Goal: Task Accomplishment & Management: Complete application form

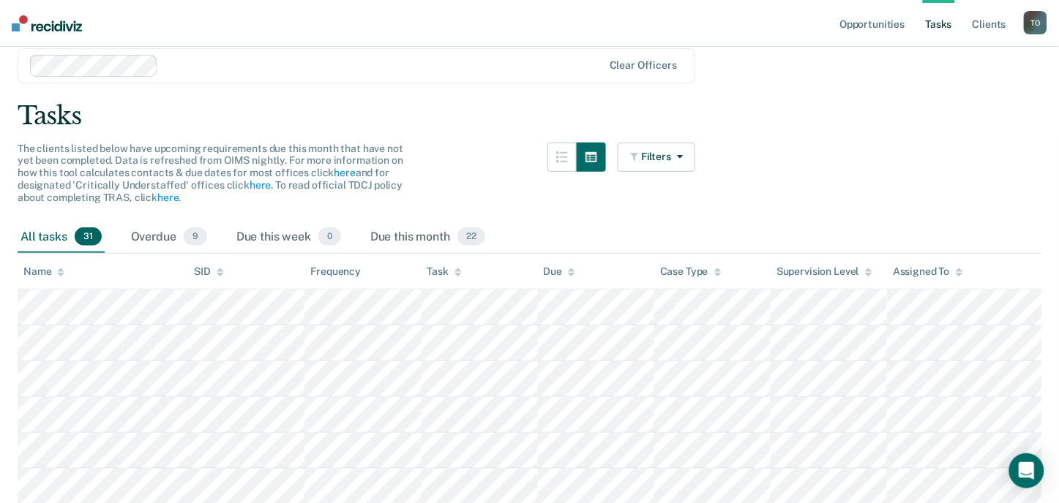
scroll to position [81, 0]
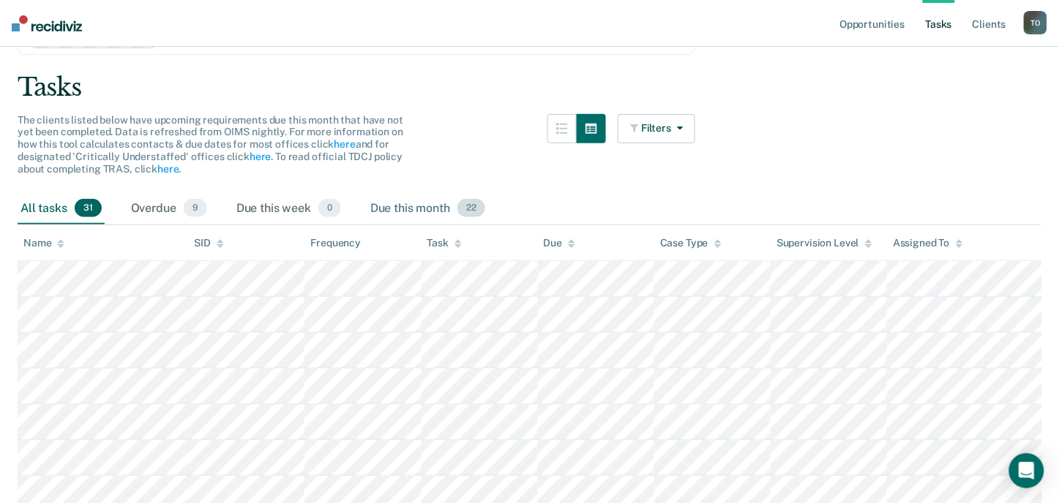
click at [432, 201] on div "Due this month 22" at bounding box center [427, 209] width 121 height 32
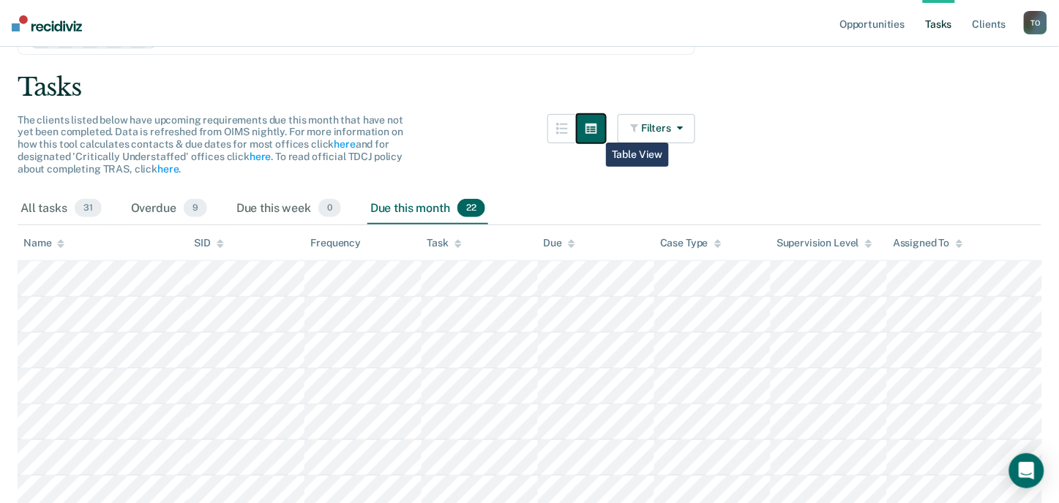
click at [588, 132] on button "button" at bounding box center [591, 128] width 29 height 29
click at [586, 137] on button "button" at bounding box center [591, 128] width 29 height 29
click at [597, 132] on icon "button" at bounding box center [591, 129] width 12 height 10
click at [574, 135] on button "button" at bounding box center [561, 128] width 29 height 29
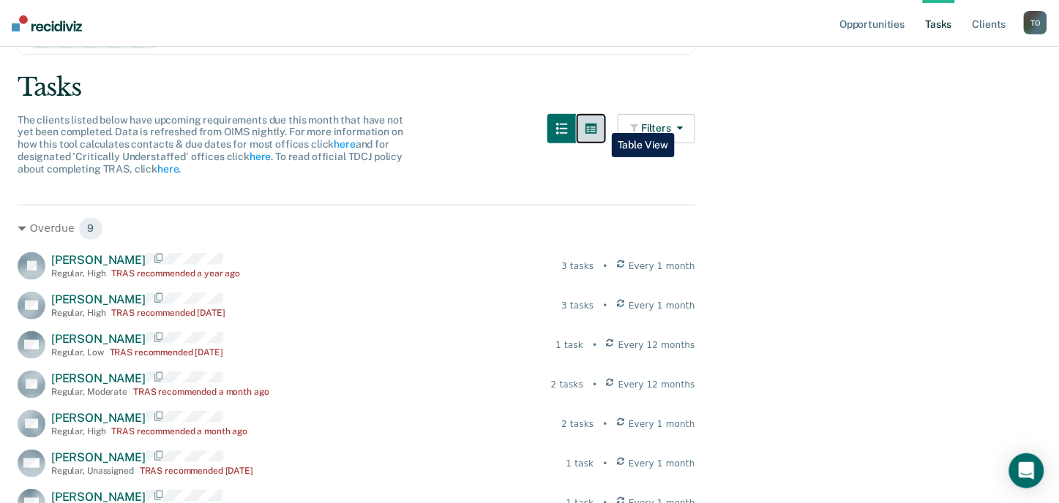
click at [597, 124] on icon "button" at bounding box center [591, 129] width 12 height 10
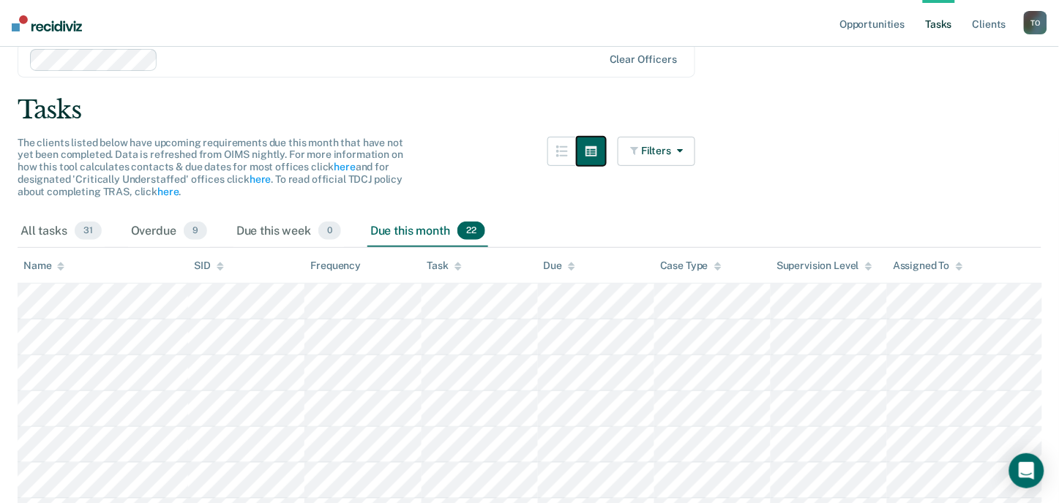
scroll to position [0, 0]
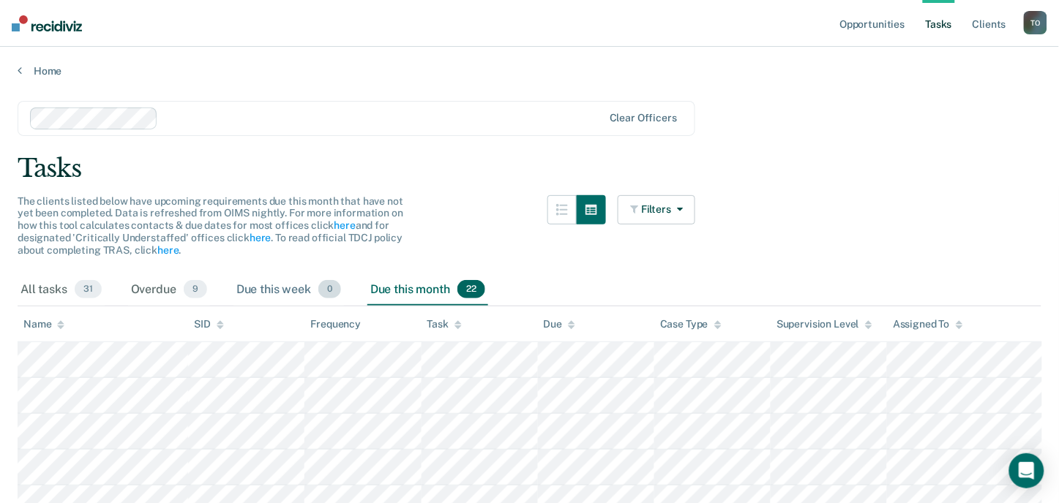
drag, startPoint x: 324, startPoint y: 284, endPoint x: 252, endPoint y: 293, distance: 73.0
click at [316, 285] on div "Due this week 0" at bounding box center [288, 290] width 110 height 32
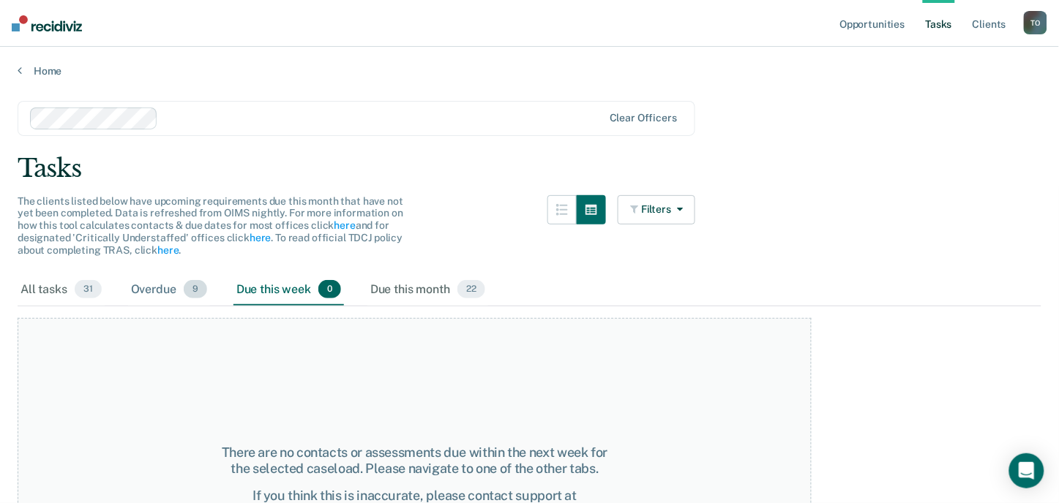
click at [177, 297] on div "Overdue 9" at bounding box center [169, 290] width 82 height 32
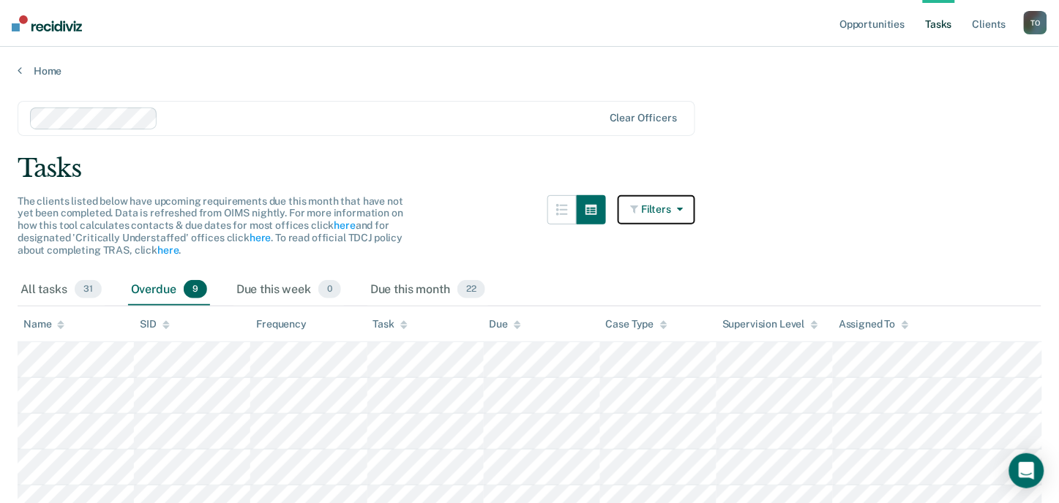
click at [668, 209] on button "Filters" at bounding box center [657, 209] width 78 height 29
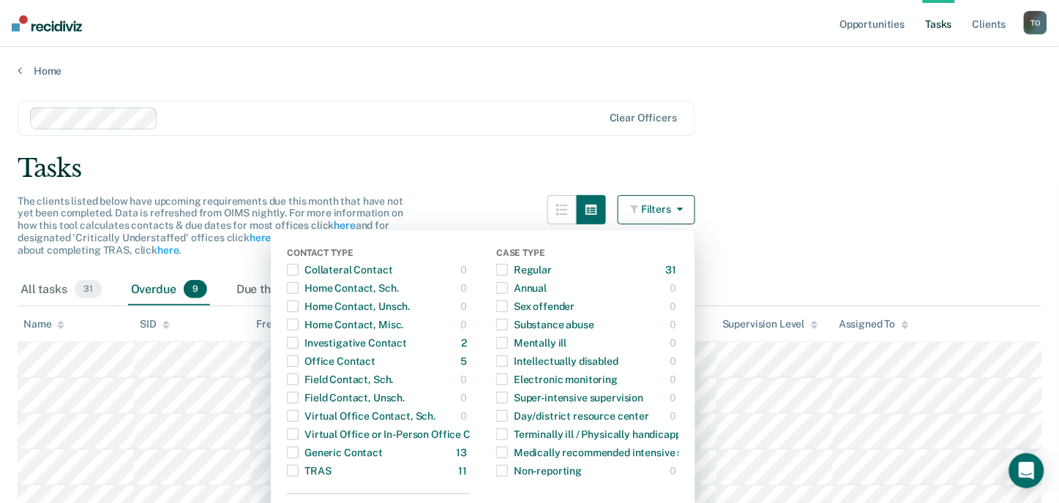
click at [419, 181] on div "Tasks" at bounding box center [530, 169] width 1024 height 30
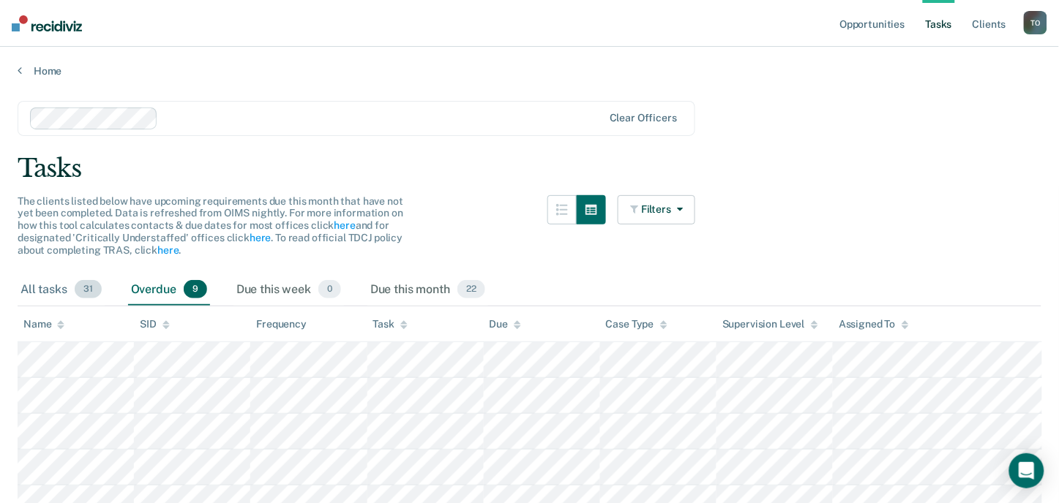
click at [67, 276] on div "All tasks 31" at bounding box center [61, 290] width 87 height 32
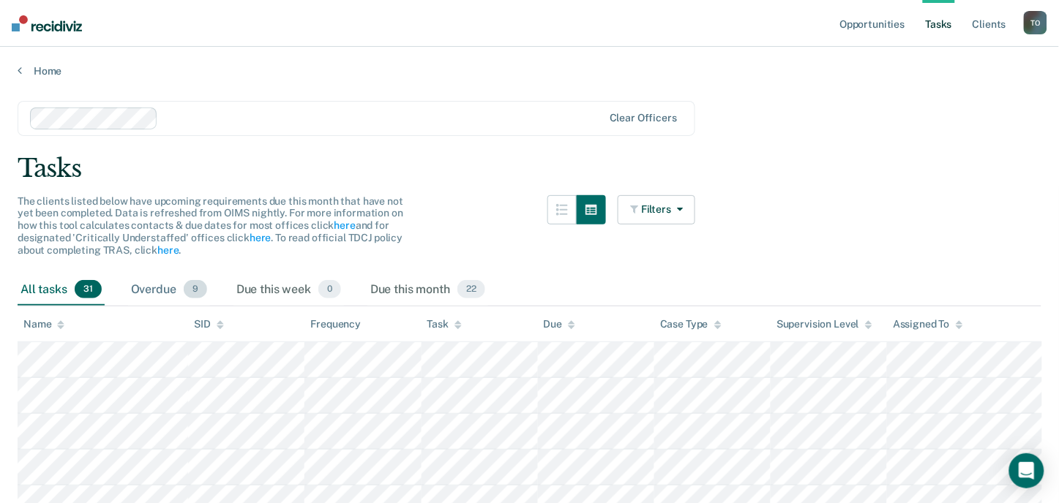
click at [156, 281] on div "Overdue 9" at bounding box center [169, 290] width 82 height 32
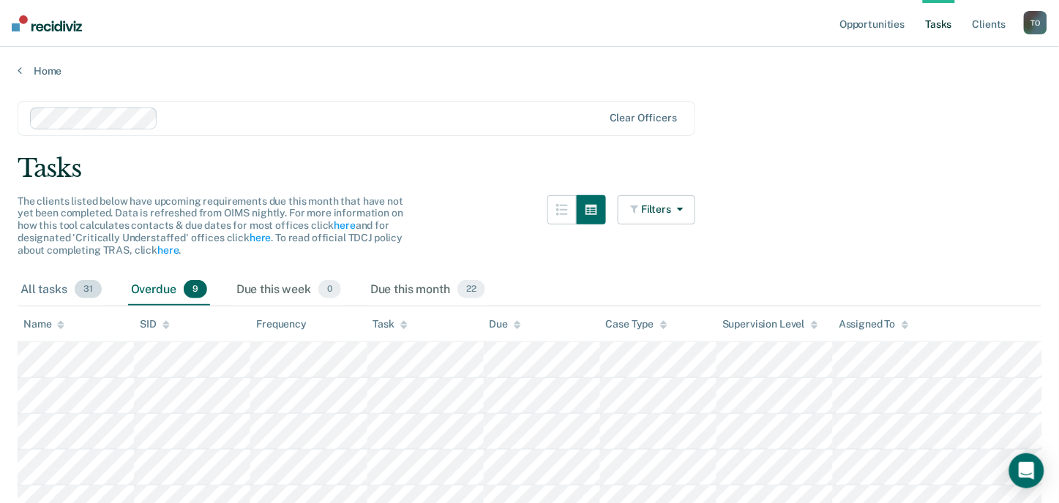
click at [70, 282] on div "All tasks 31" at bounding box center [61, 290] width 87 height 32
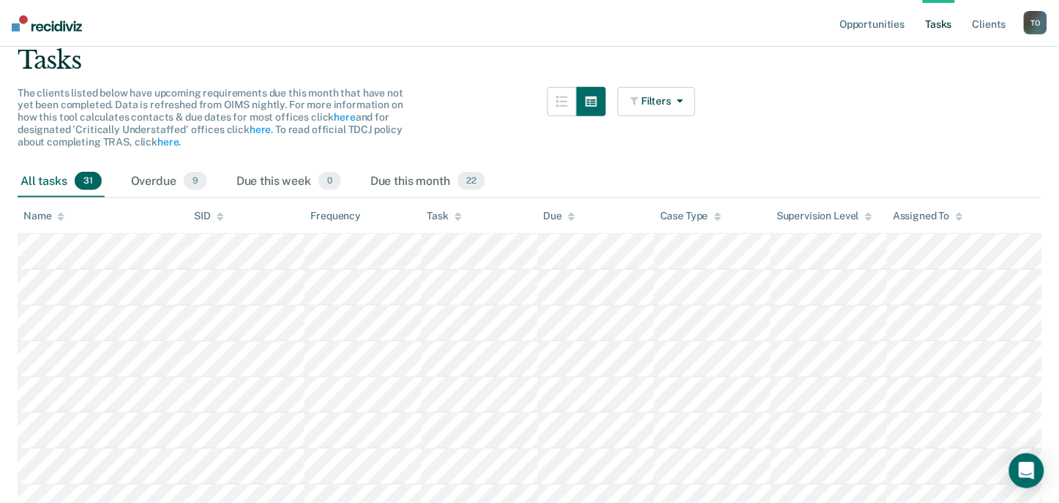
scroll to position [162, 0]
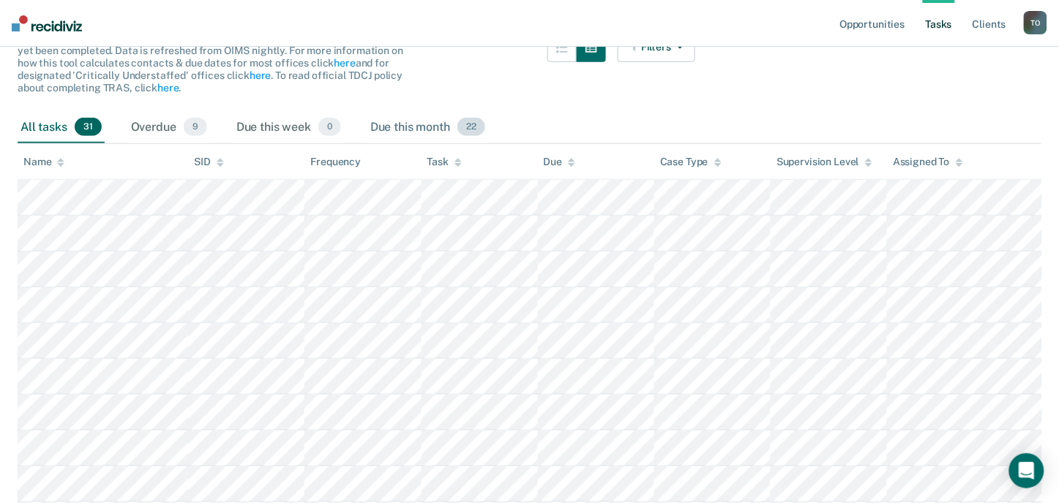
click at [438, 126] on div "Due this month 22" at bounding box center [427, 128] width 121 height 32
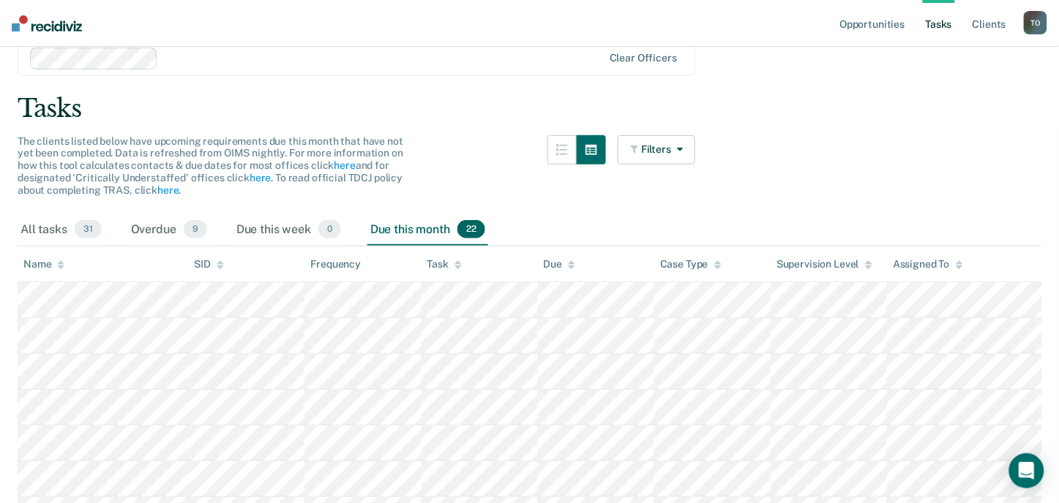
scroll to position [0, 0]
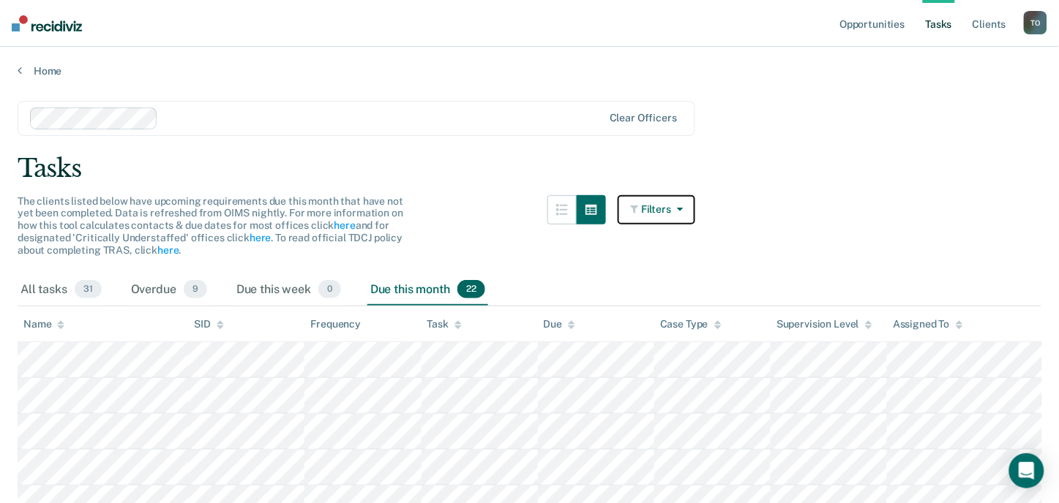
click at [666, 211] on button "Filters" at bounding box center [657, 209] width 78 height 29
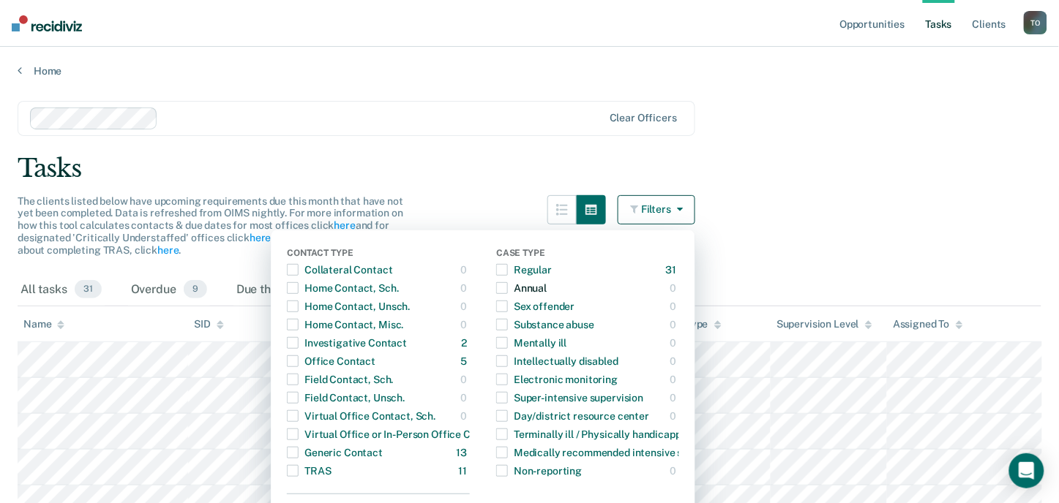
click at [508, 286] on span "button" at bounding box center [502, 288] width 12 height 12
drag, startPoint x: 830, startPoint y: 133, endPoint x: 866, endPoint y: 86, distance: 59.4
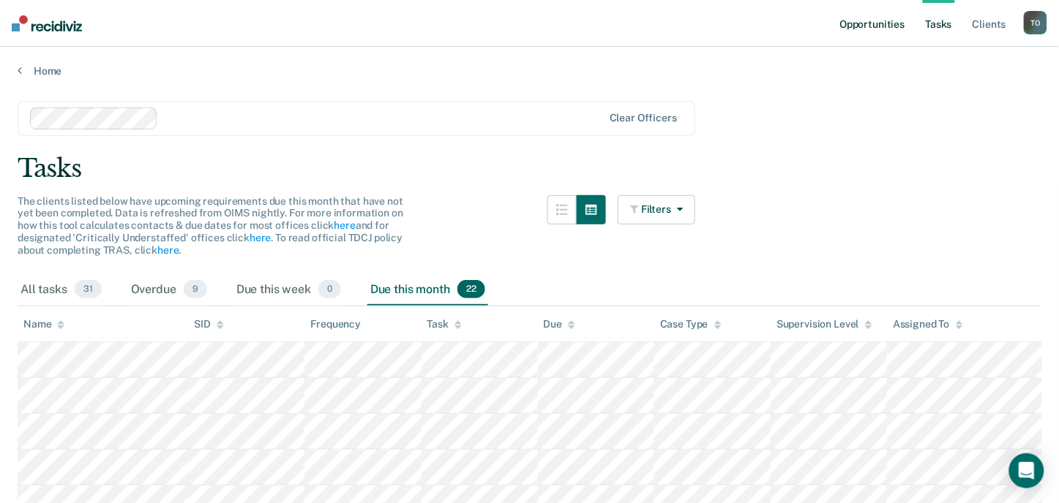
click at [885, 20] on link "Opportunities" at bounding box center [871, 23] width 71 height 47
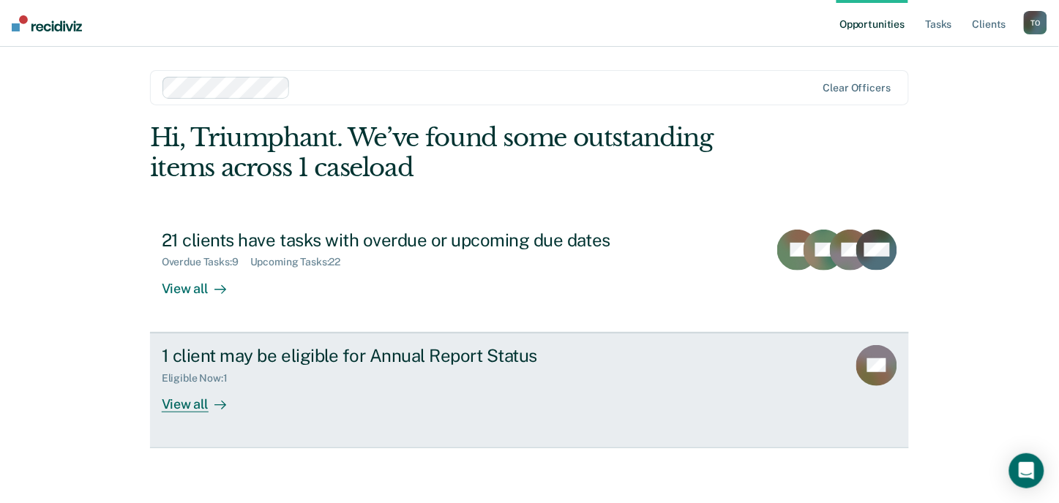
click at [312, 397] on div "1 client may be eligible for Annual Report Status Eligible Now : 1 View all" at bounding box center [436, 378] width 549 height 67
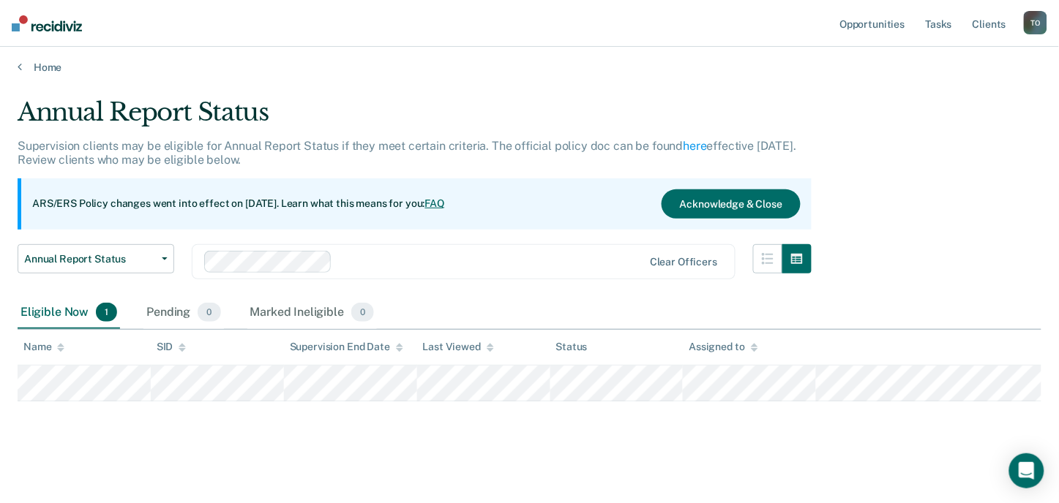
scroll to position [4, 0]
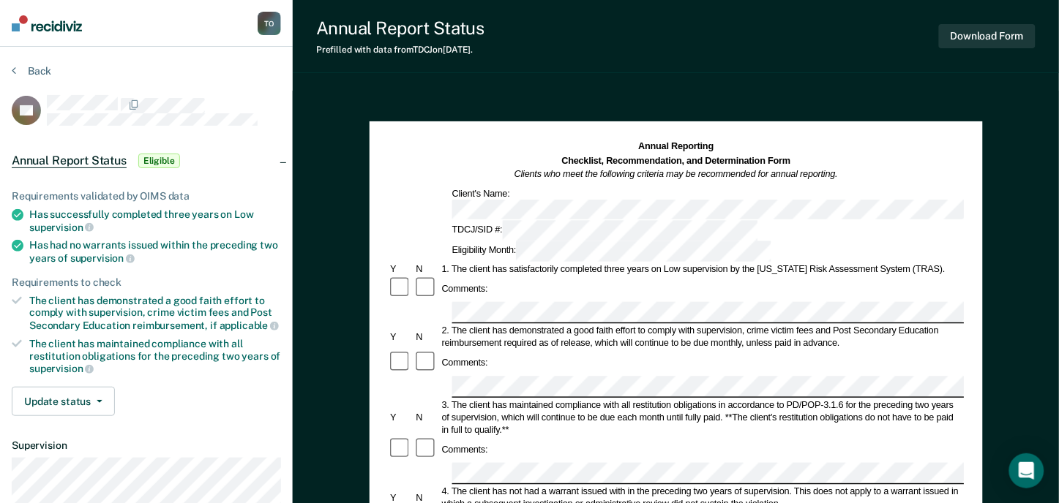
click at [189, 414] on div "Requirements validated by OIMS data Has successfully completed three years on L…" at bounding box center [146, 297] width 293 height 261
click at [423, 196] on div "Client's Name:" at bounding box center [676, 203] width 576 height 33
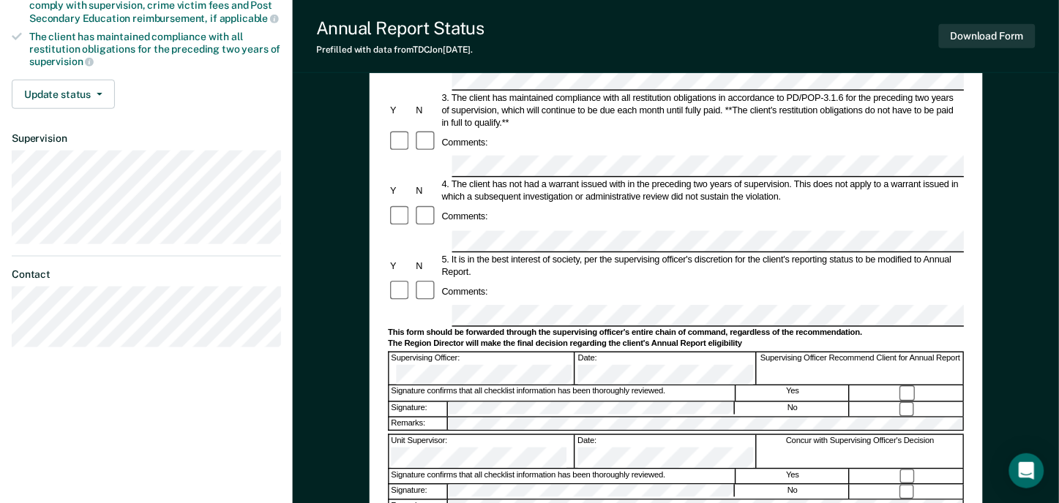
scroll to position [325, 0]
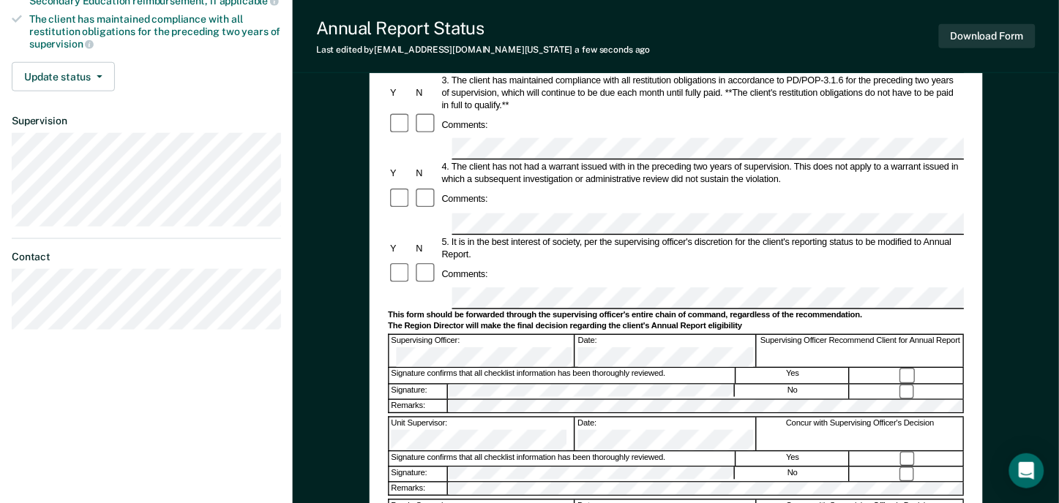
click at [430, 385] on div "Signature:" at bounding box center [418, 392] width 59 height 15
drag, startPoint x: 425, startPoint y: 268, endPoint x: 432, endPoint y: 266, distance: 7.5
click at [432, 369] on div "Signature confirms that all checklist information has been thoroughly reviewed." at bounding box center [562, 376] width 347 height 15
drag, startPoint x: 432, startPoint y: 266, endPoint x: 469, endPoint y: 267, distance: 36.6
click at [469, 369] on div "Signature confirms that all checklist information has been thoroughly reviewed." at bounding box center [562, 376] width 347 height 15
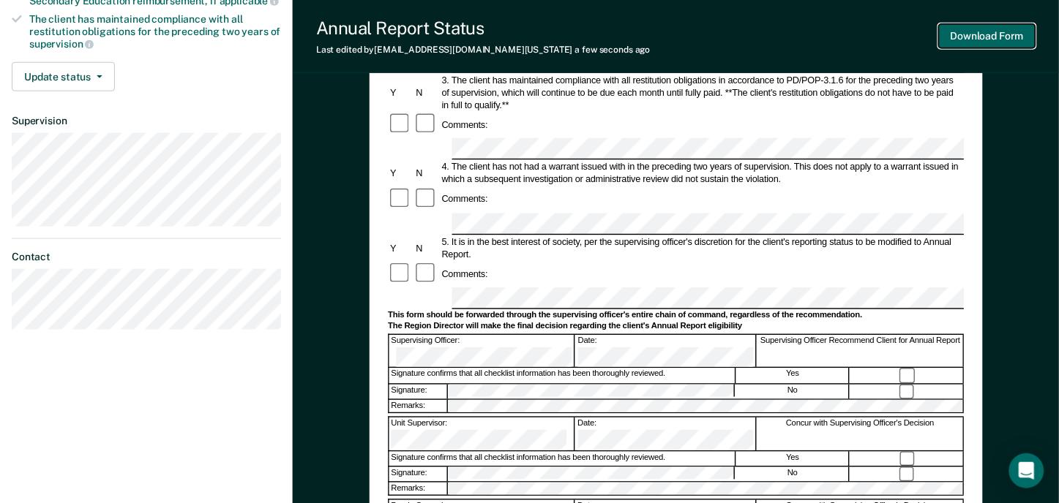
click at [1014, 31] on button "Download Form" at bounding box center [987, 36] width 97 height 24
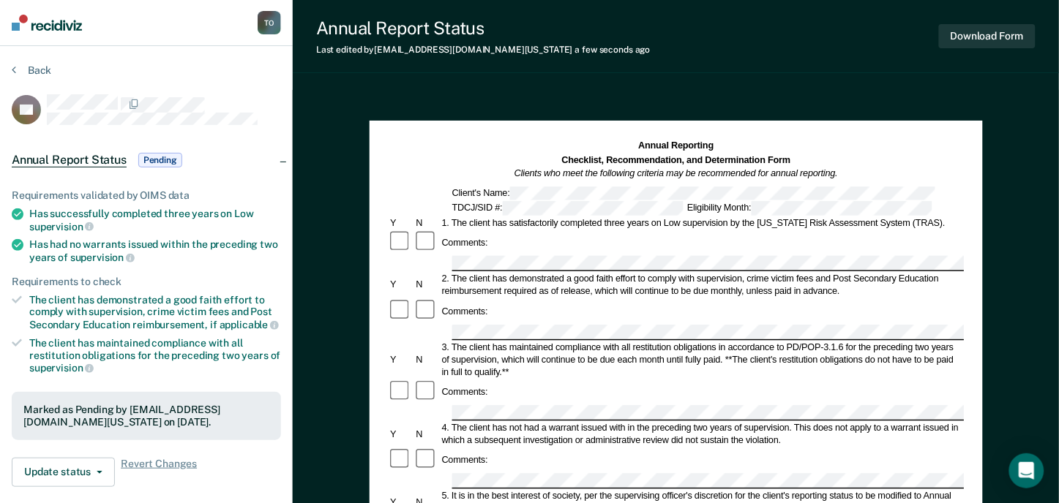
scroll to position [0, 0]
click at [675, 274] on div "2. The client has demonstrated a good faith effort to comply with supervision, …" at bounding box center [702, 286] width 525 height 25
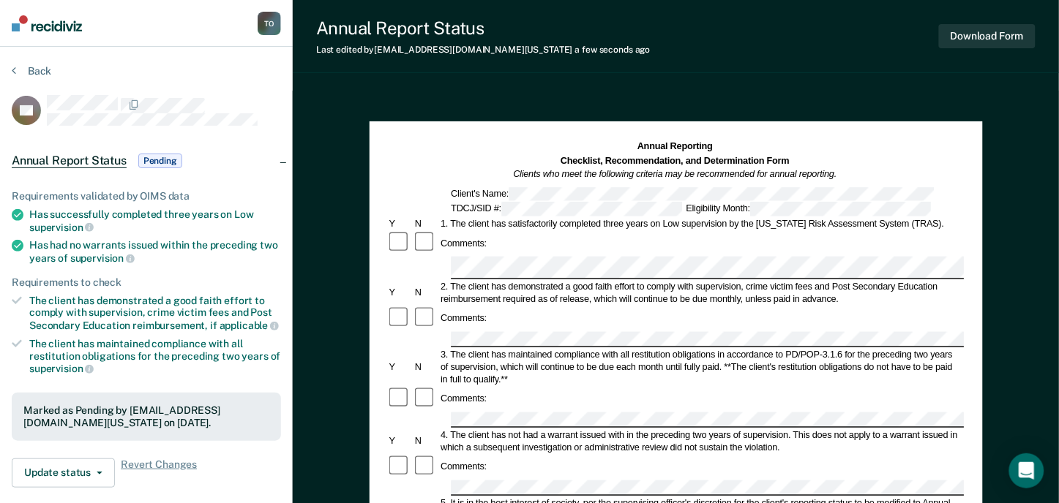
click at [683, 306] on div "Comments:" at bounding box center [675, 318] width 576 height 25
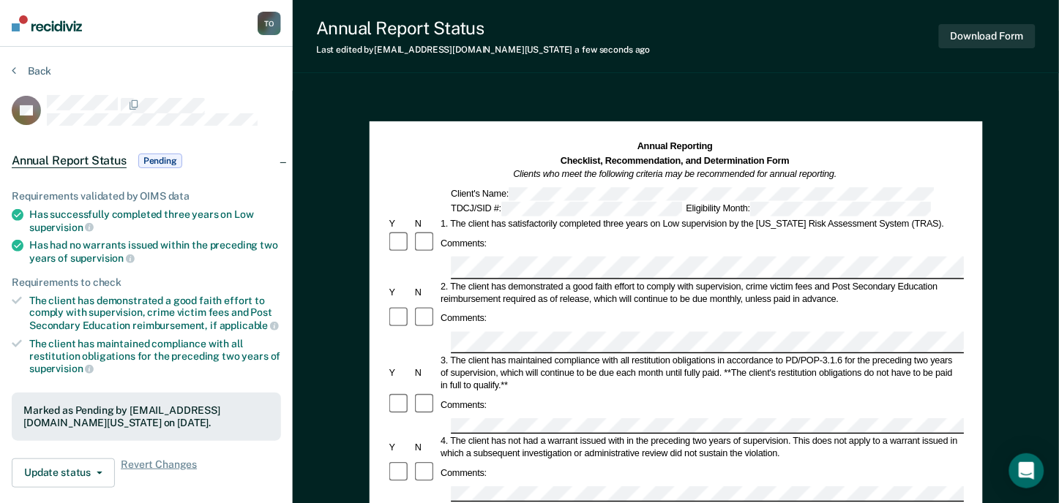
click at [555, 357] on div "3. The client has maintained compliance with all restitution obligations in acc…" at bounding box center [700, 373] width 525 height 37
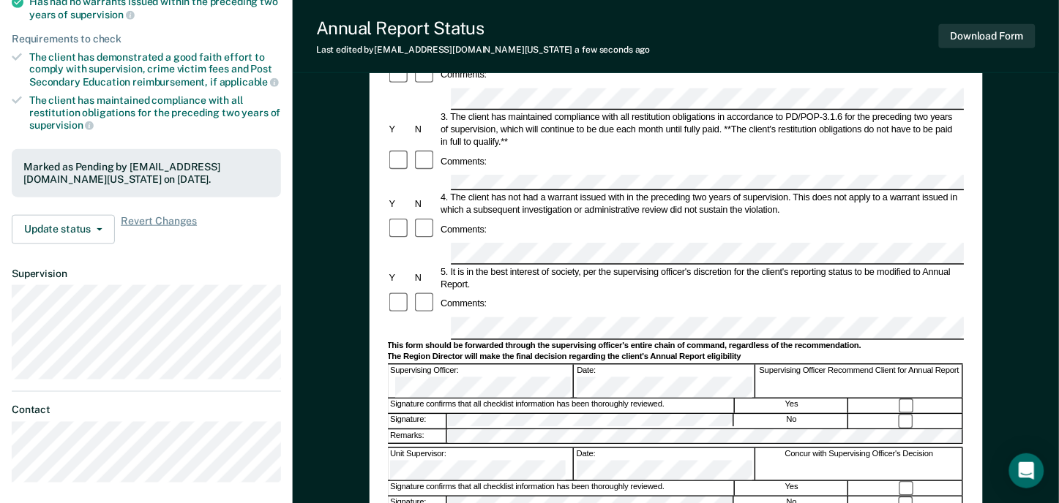
click at [611, 292] on div "Comments:" at bounding box center [675, 304] width 576 height 25
click at [1019, 35] on button "Download Form" at bounding box center [987, 36] width 97 height 24
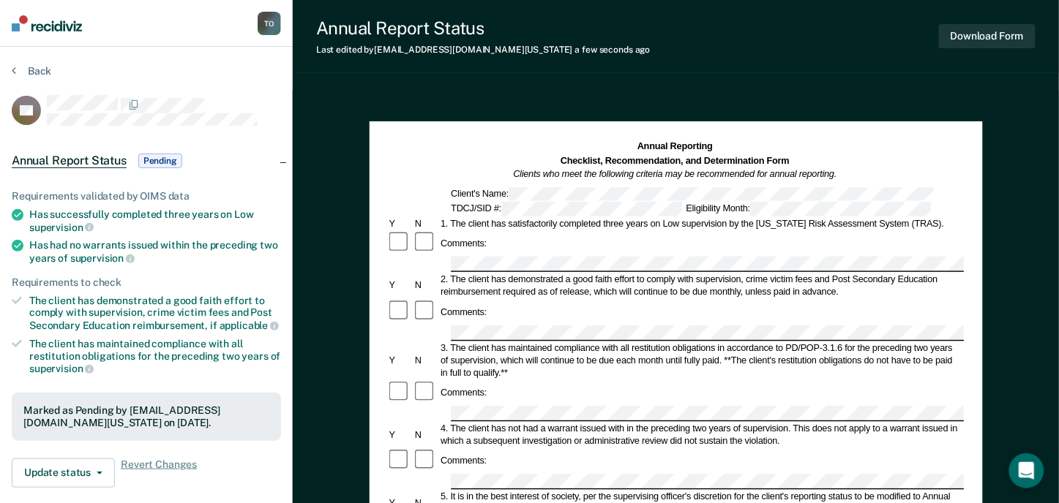
click at [476, 199] on div "Client's Name:" at bounding box center [692, 194] width 487 height 15
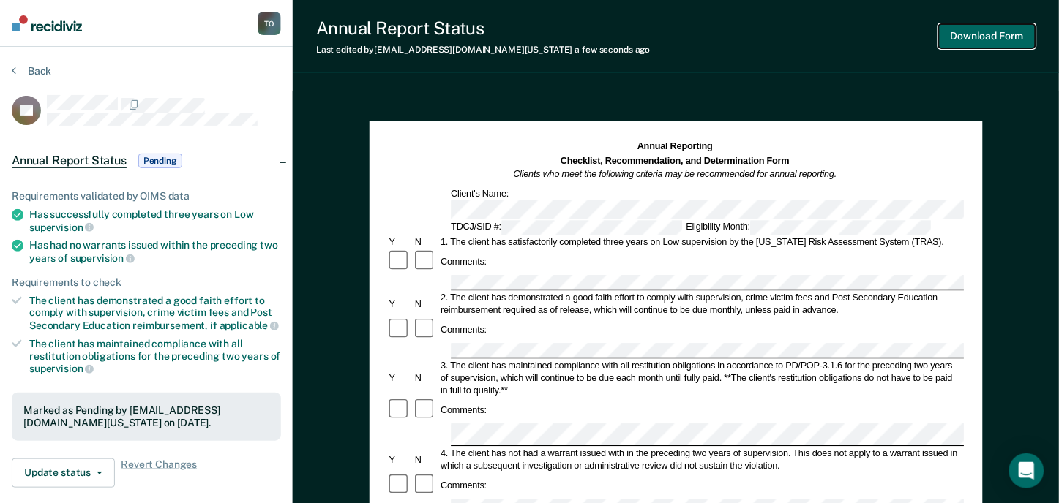
click at [984, 41] on button "Download Form" at bounding box center [987, 36] width 97 height 24
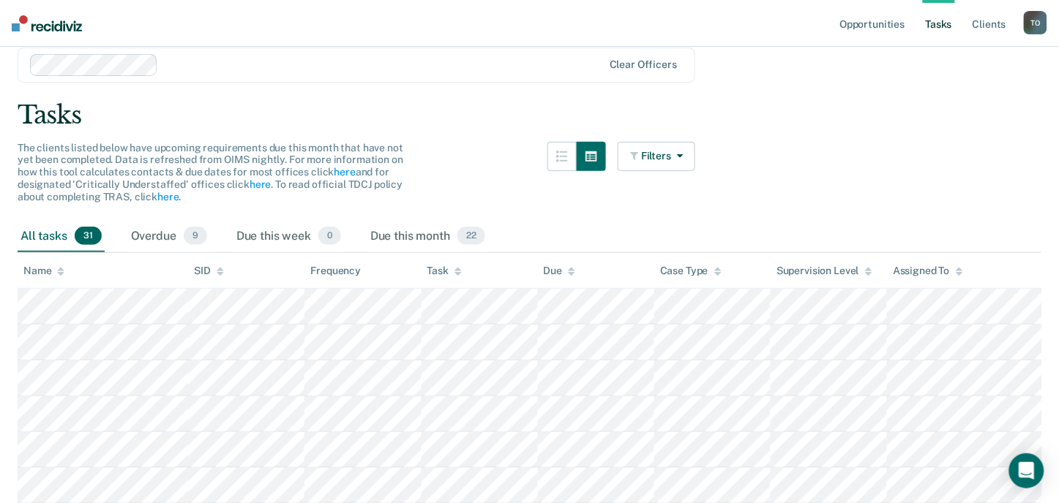
scroll to position [81, 0]
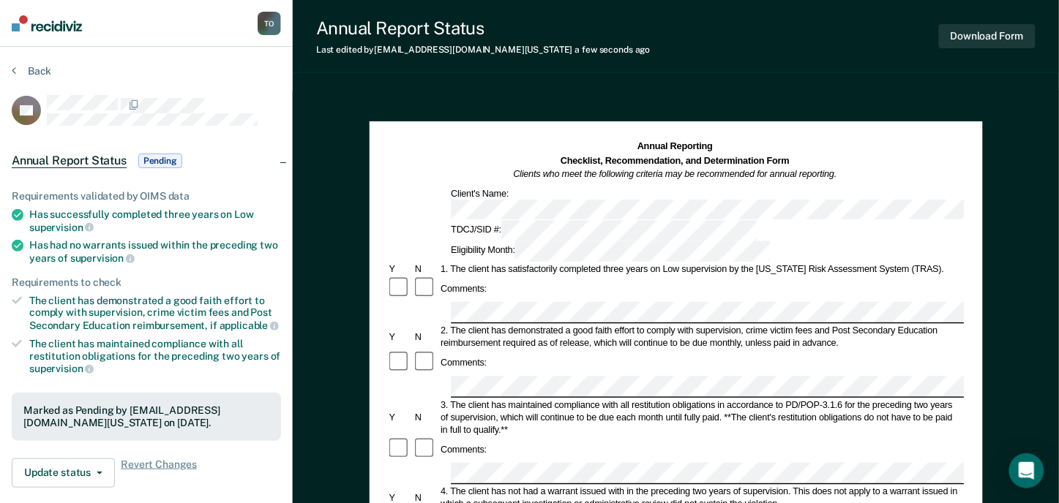
scroll to position [0, 12]
click at [566, 350] on div "Comments:" at bounding box center [675, 362] width 576 height 25
click at [599, 350] on div "Comments:" at bounding box center [675, 362] width 576 height 25
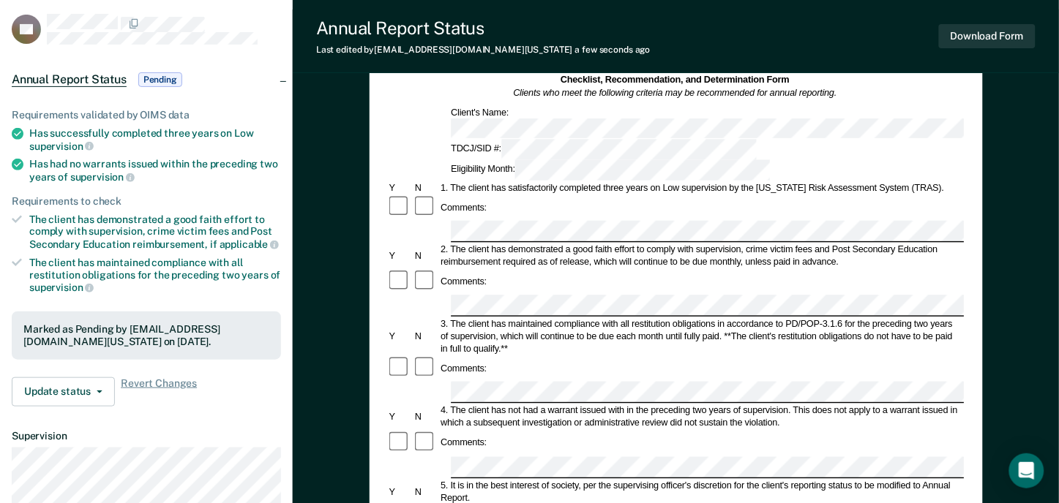
click at [615, 318] on div "3. The client has maintained compliance with all restitution obligations in acc…" at bounding box center [700, 336] width 525 height 37
click at [432, 296] on div at bounding box center [675, 307] width 576 height 22
click at [692, 318] on div "3. The client has maintained compliance with all restitution obligations in acc…" at bounding box center [700, 336] width 525 height 37
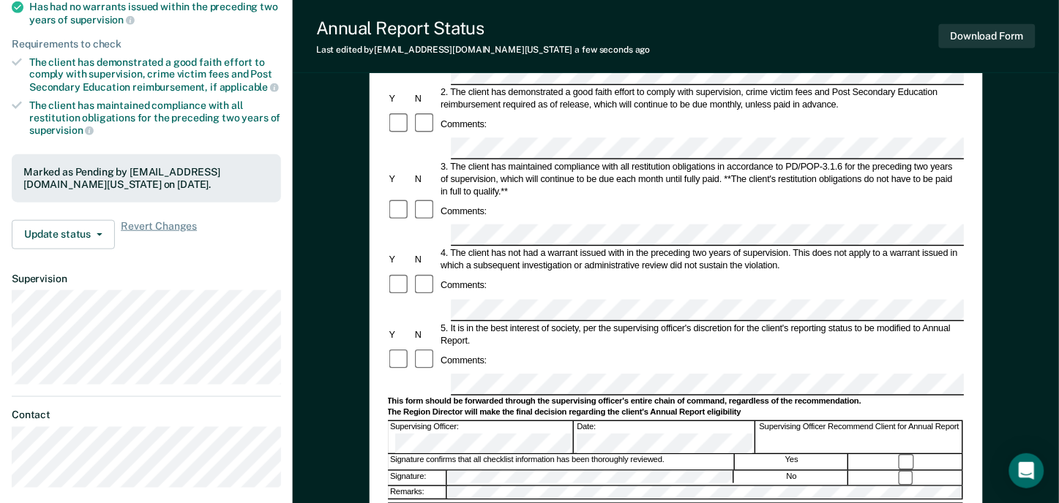
scroll to position [244, 0]
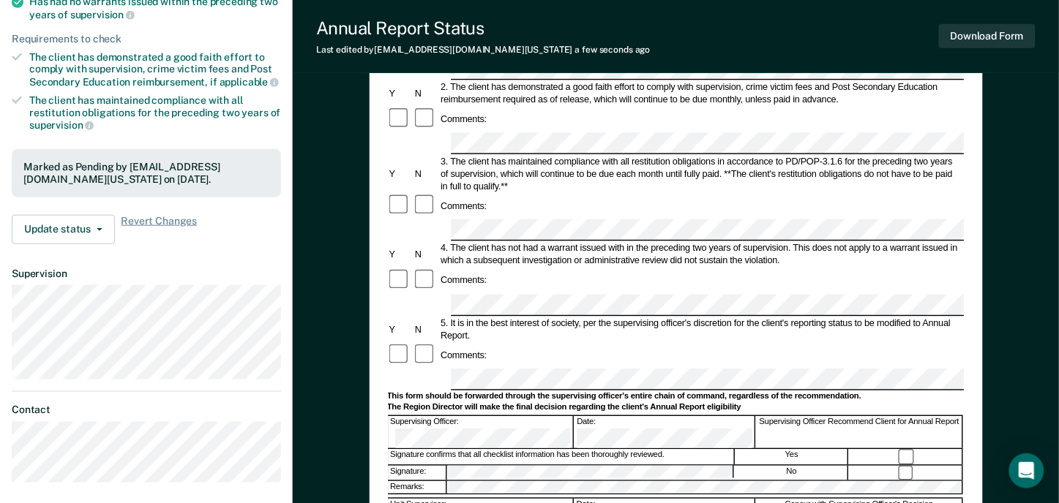
click at [498, 269] on div "Comments:" at bounding box center [675, 281] width 576 height 25
click at [692, 318] on div "5. It is in the best interest of society, per the supervising officer's discret…" at bounding box center [700, 330] width 525 height 25
click at [633, 343] on div "Comments:" at bounding box center [675, 355] width 576 height 25
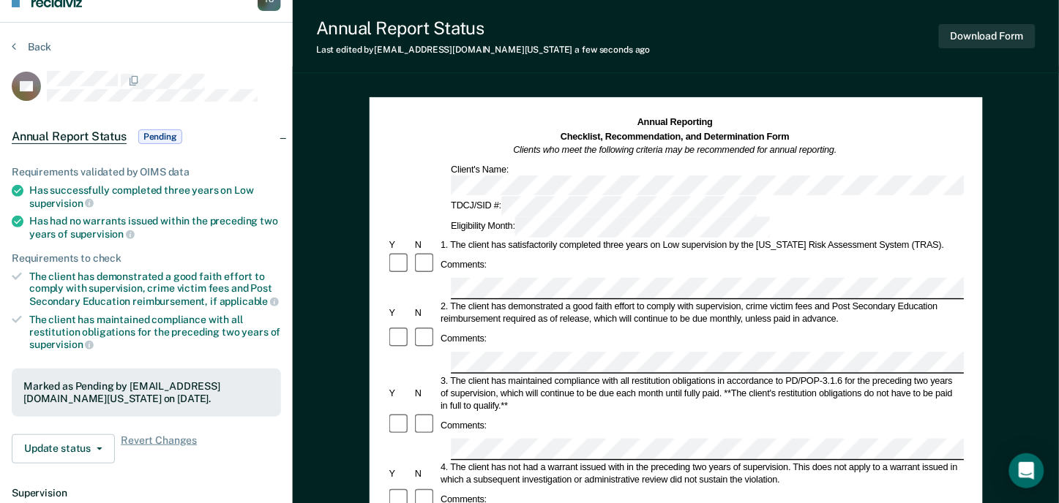
scroll to position [0, 0]
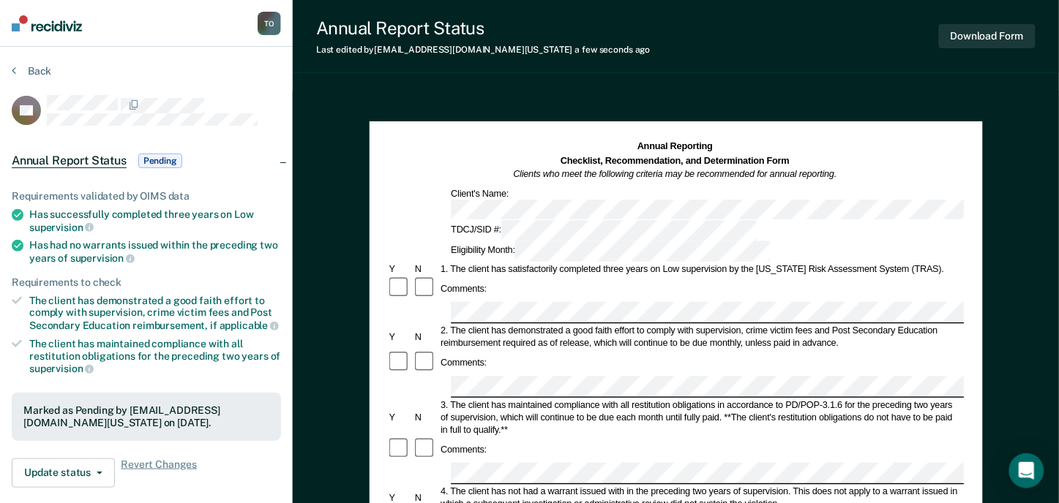
click at [580, 400] on div "3. The client has maintained compliance with all restitution obligations in acc…" at bounding box center [700, 418] width 525 height 37
click at [995, 33] on button "Download Form" at bounding box center [987, 36] width 97 height 24
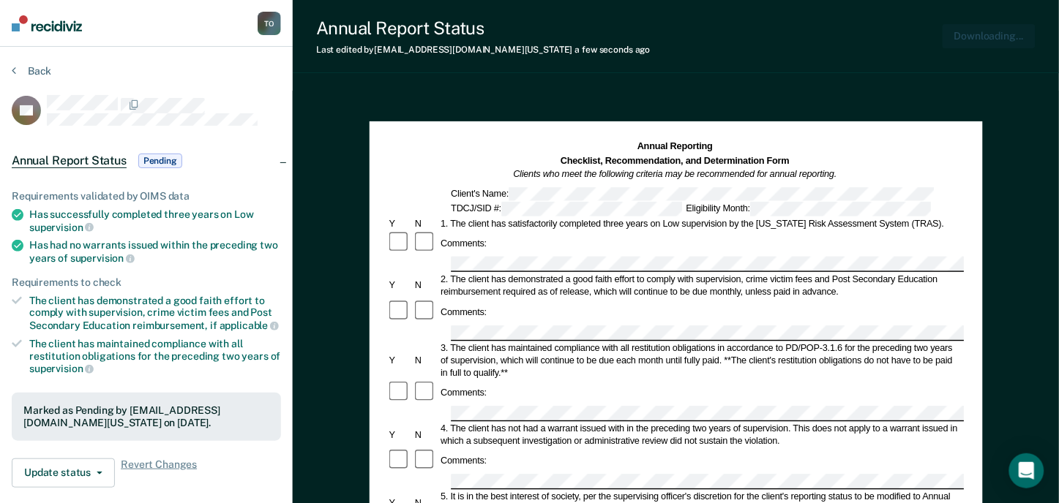
scroll to position [0, 1]
